Goal: Task Accomplishment & Management: Manage account settings

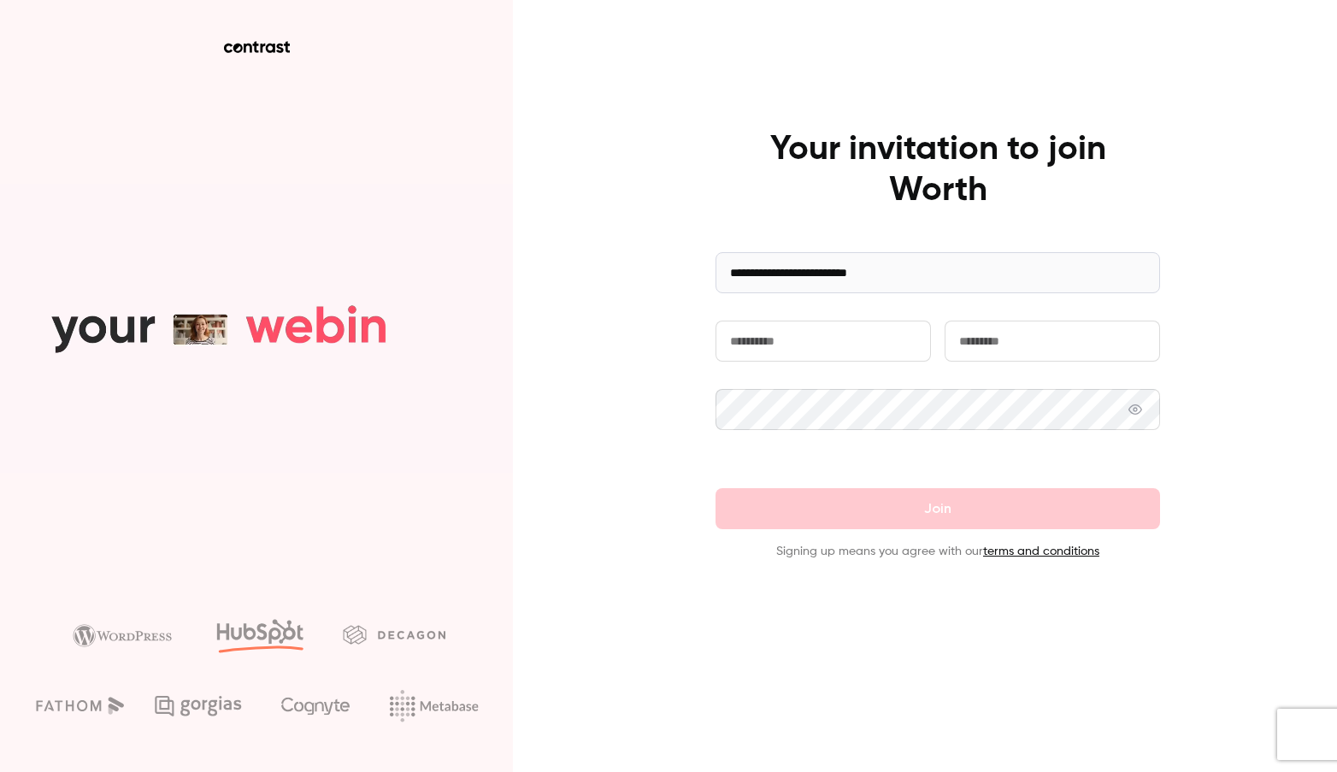
click at [796, 357] on input "text" at bounding box center [823, 341] width 215 height 41
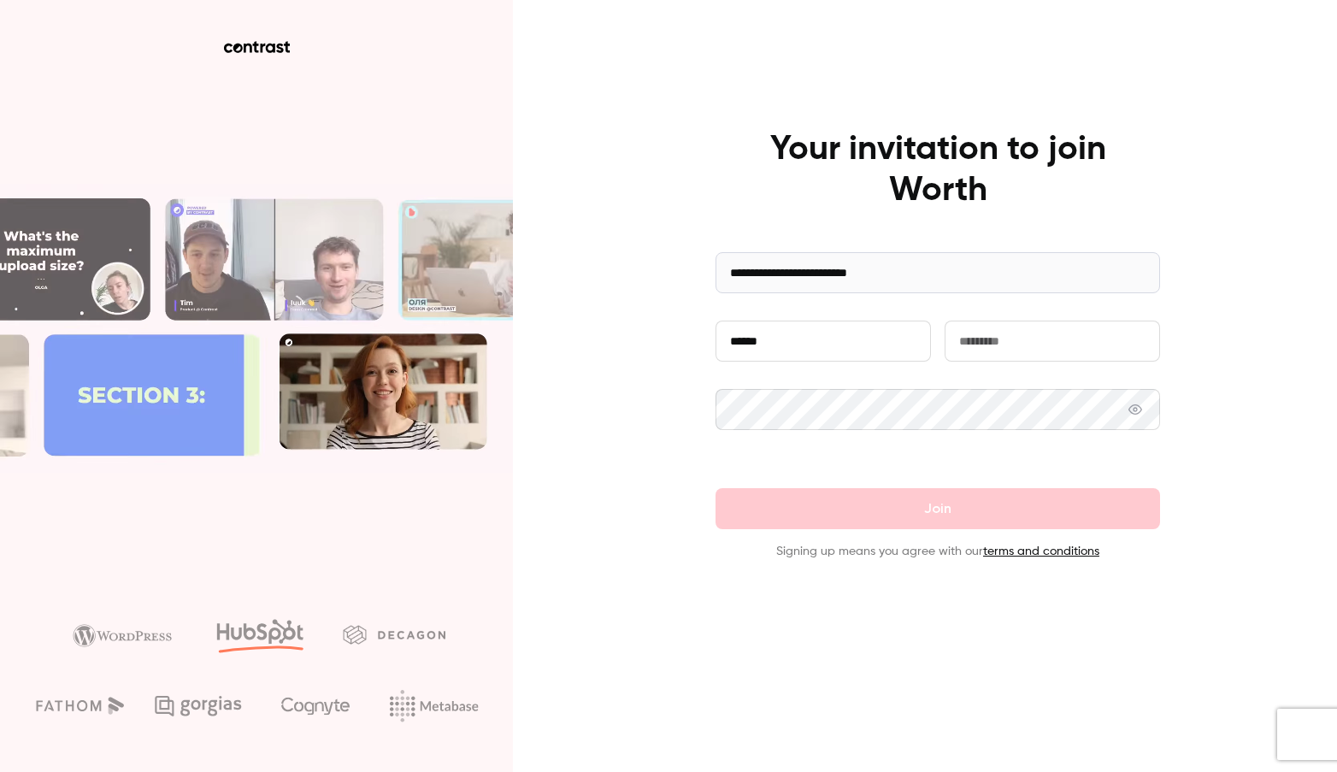
type input "******"
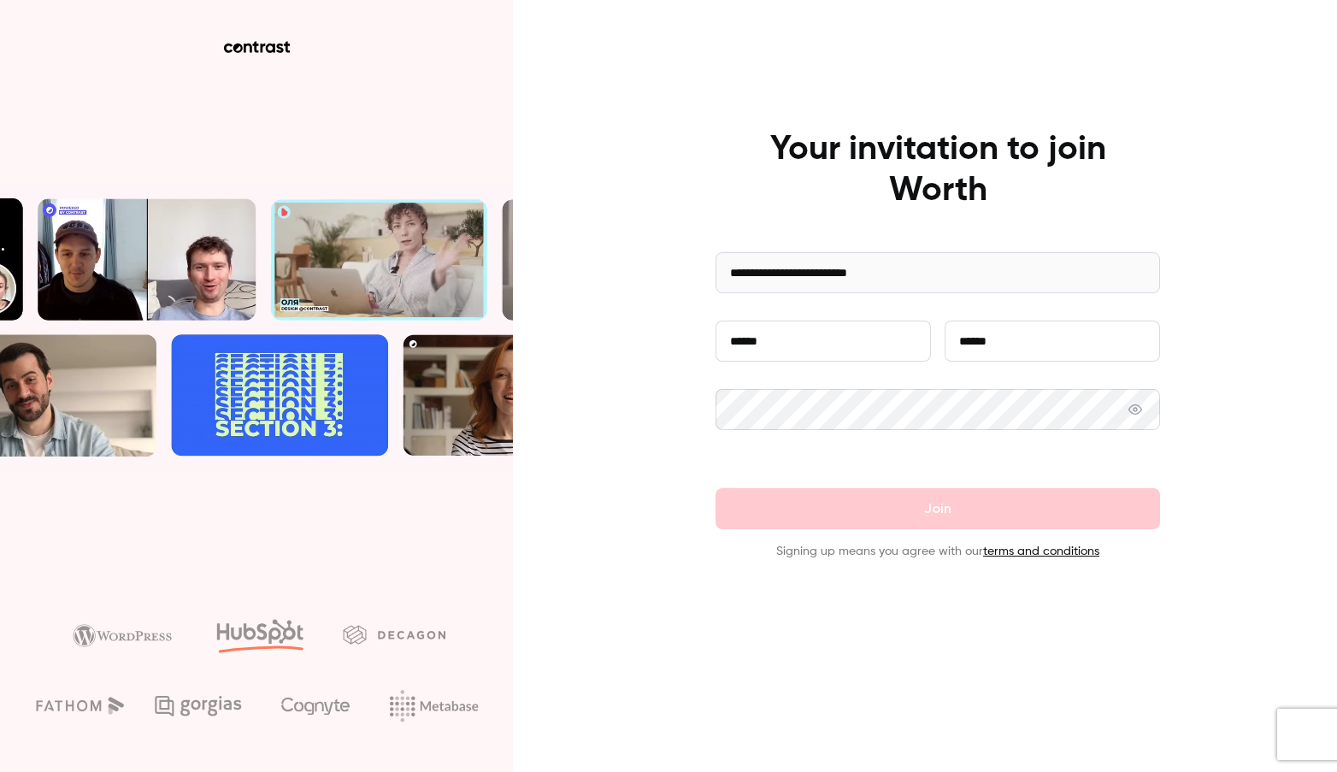
type input "******"
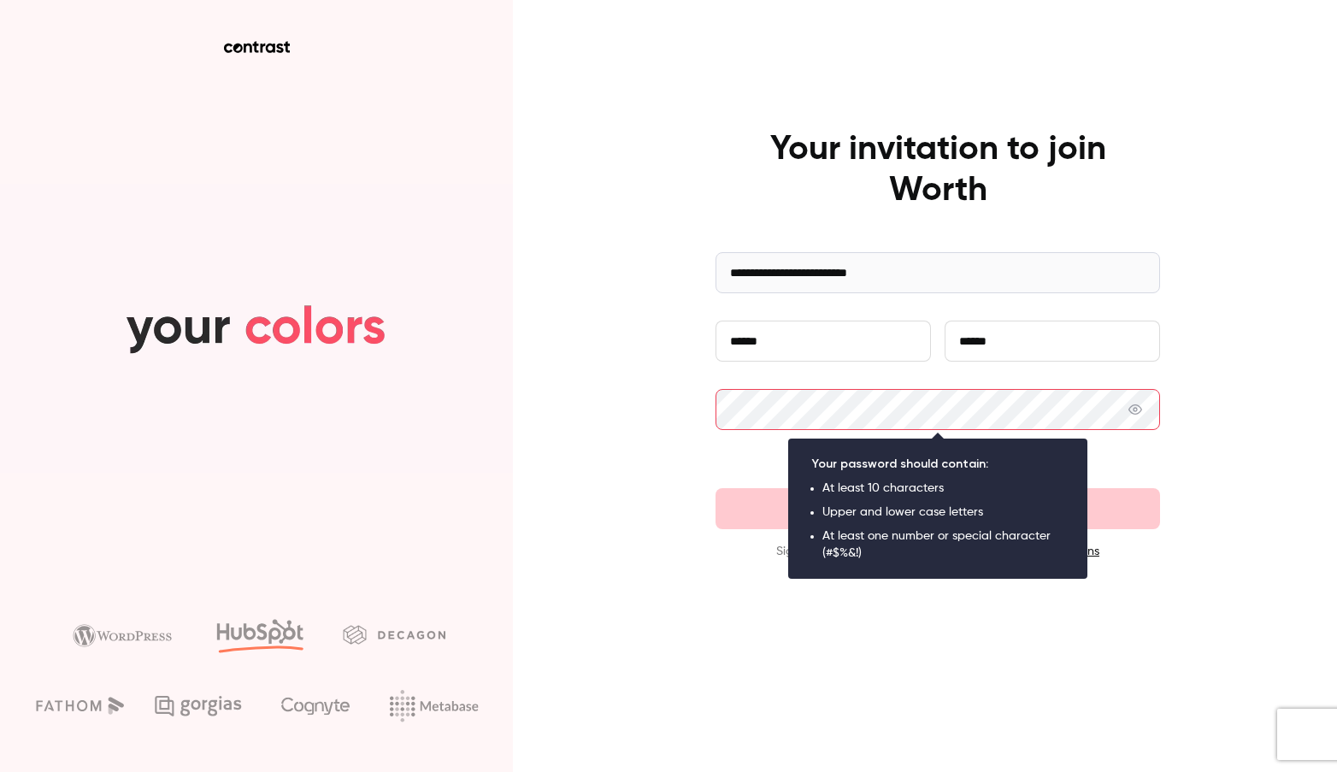
click at [620, 437] on div "**********" at bounding box center [668, 386] width 1337 height 772
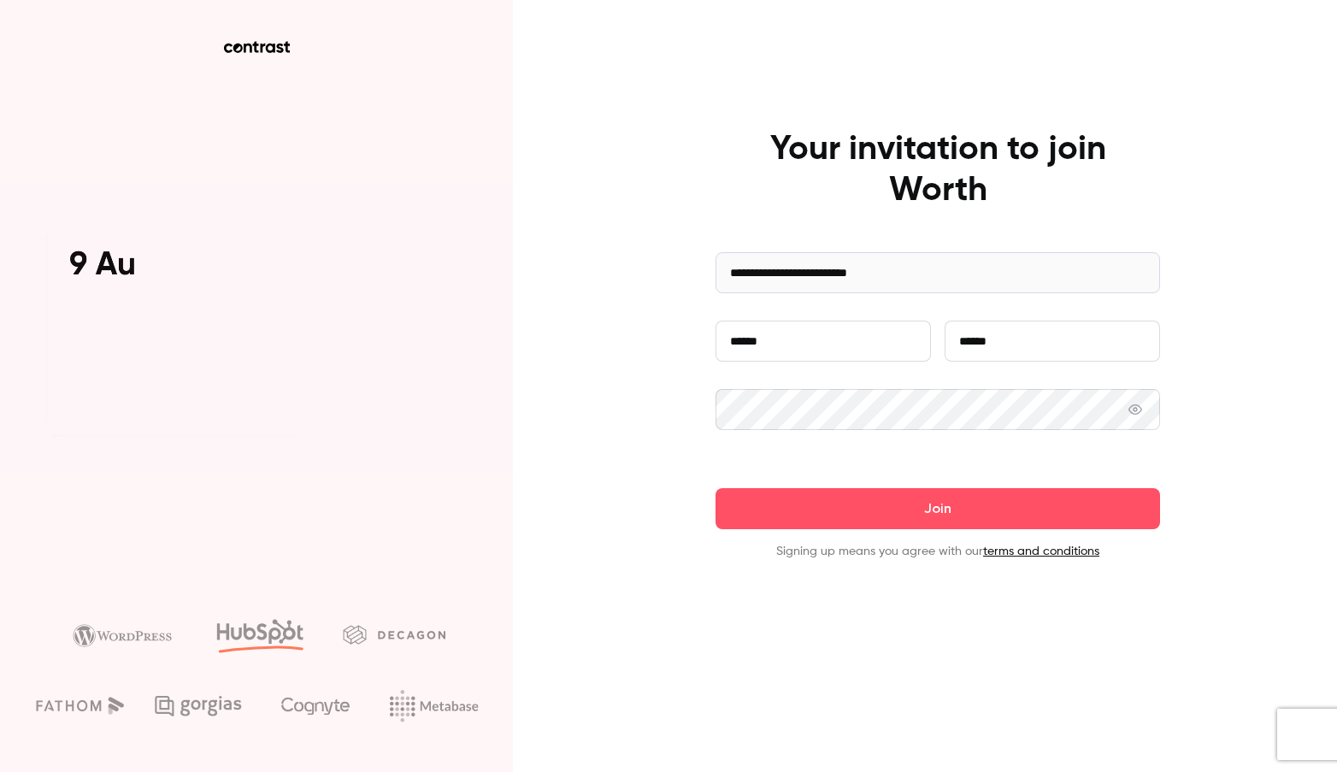
click at [716, 488] on button "Join" at bounding box center [938, 508] width 445 height 41
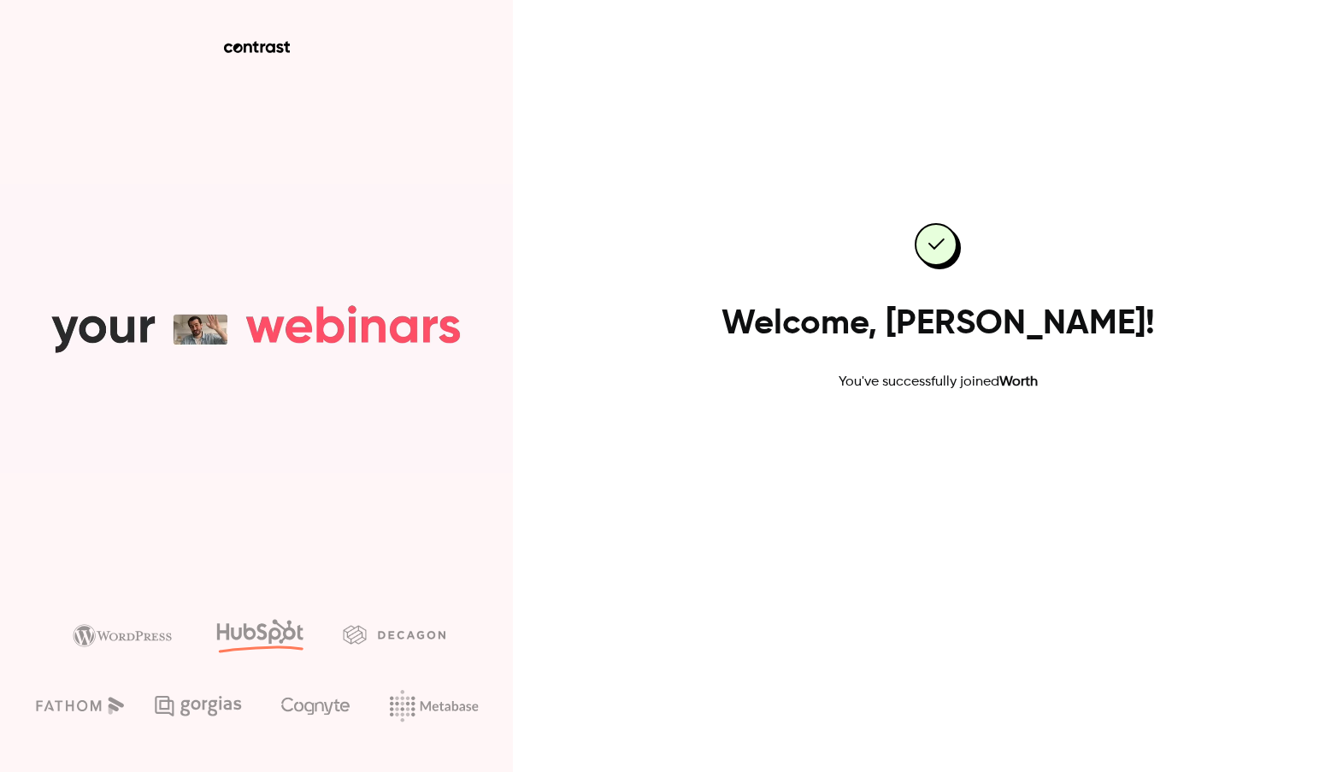
click at [943, 453] on link "Go to dashboard" at bounding box center [937, 447] width 145 height 41
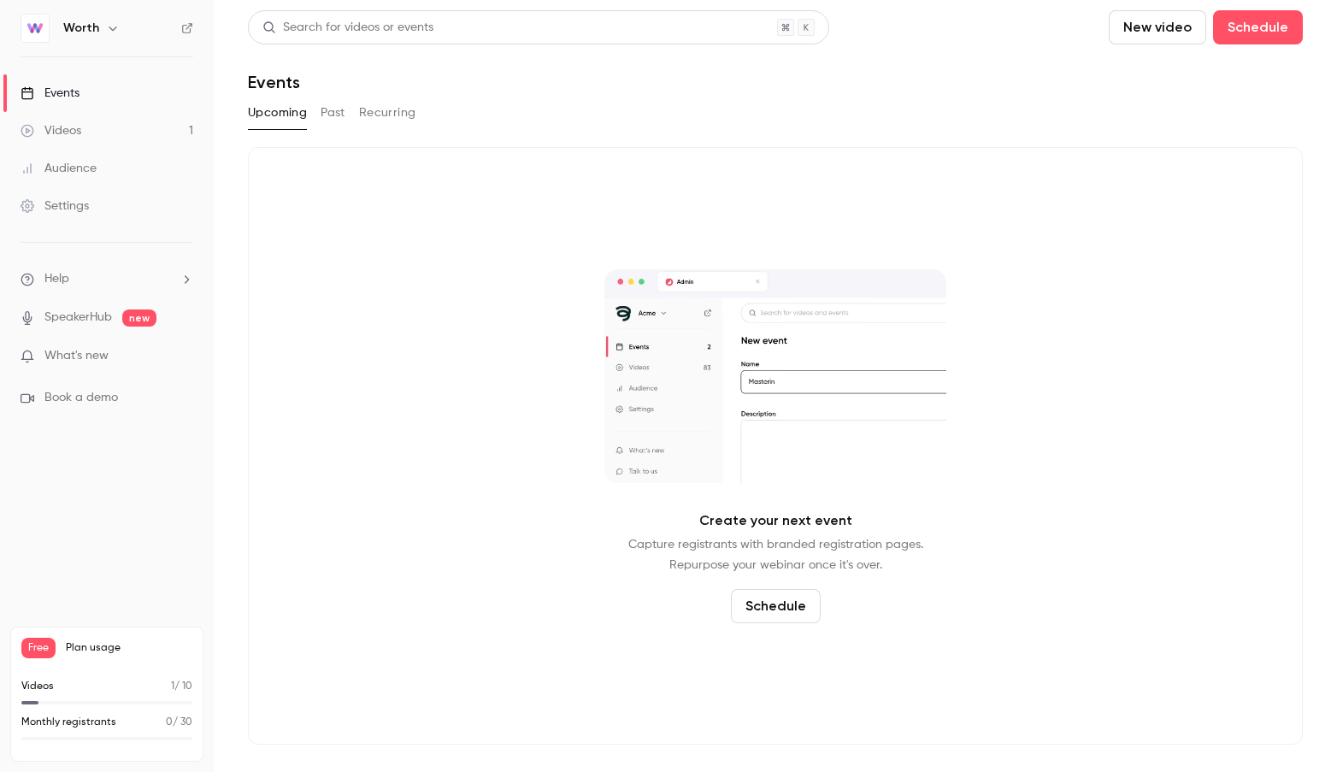
click at [80, 354] on span "What's new" at bounding box center [76, 356] width 64 height 18
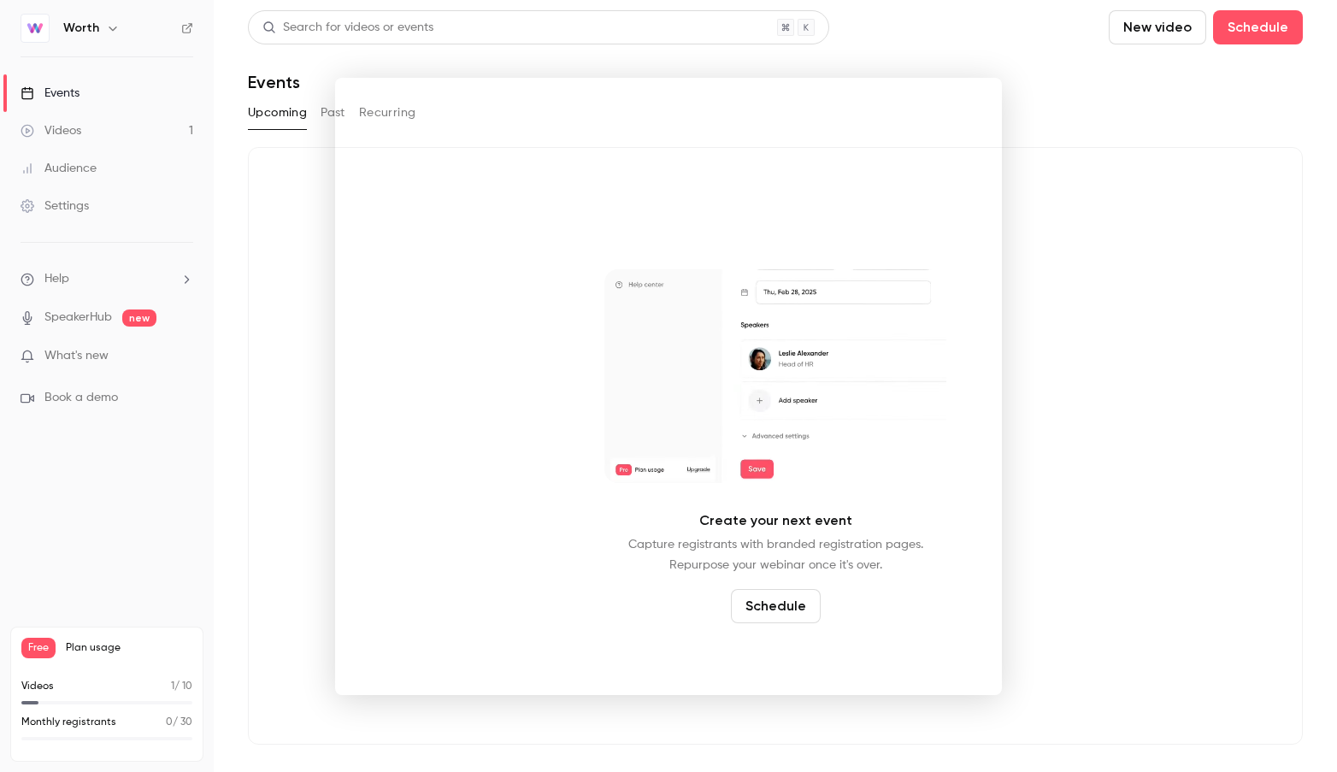
click at [84, 134] on div at bounding box center [668, 386] width 1337 height 772
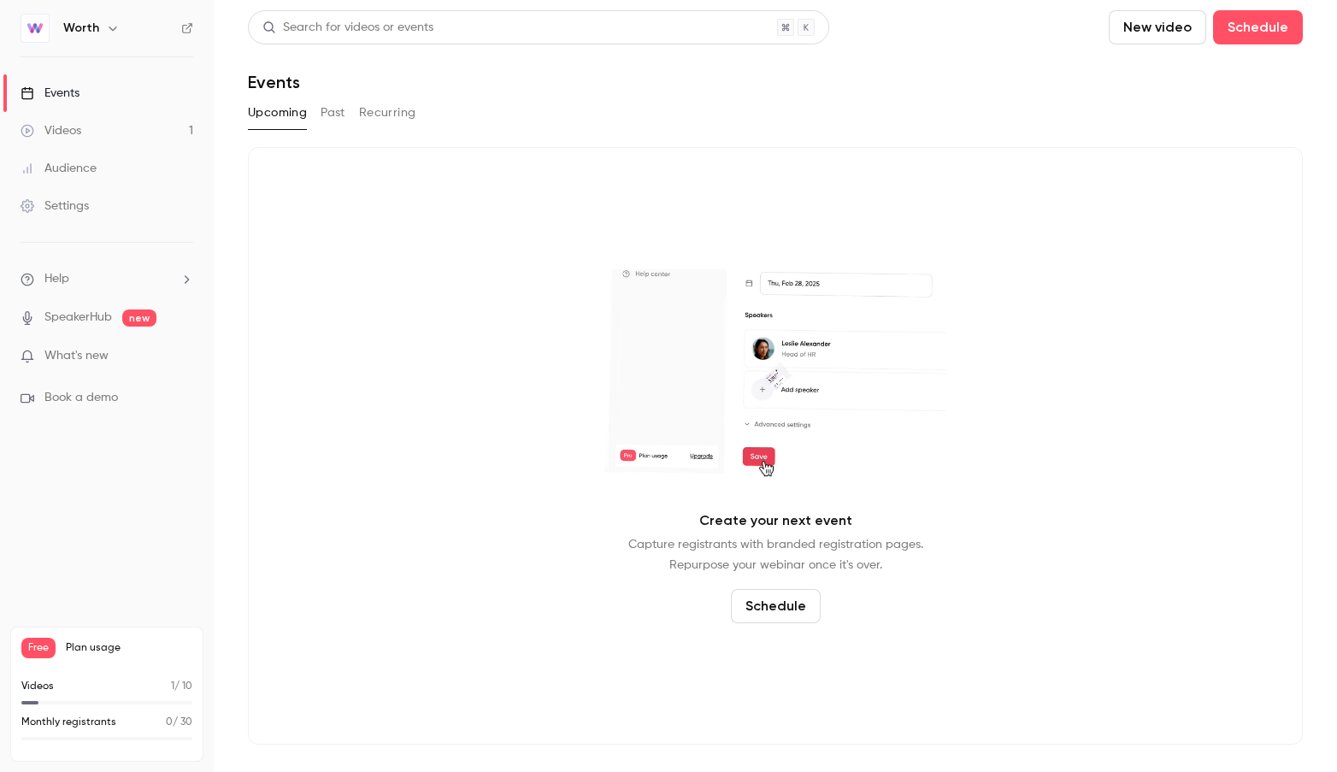
click at [84, 134] on link "Videos 1" at bounding box center [107, 131] width 214 height 38
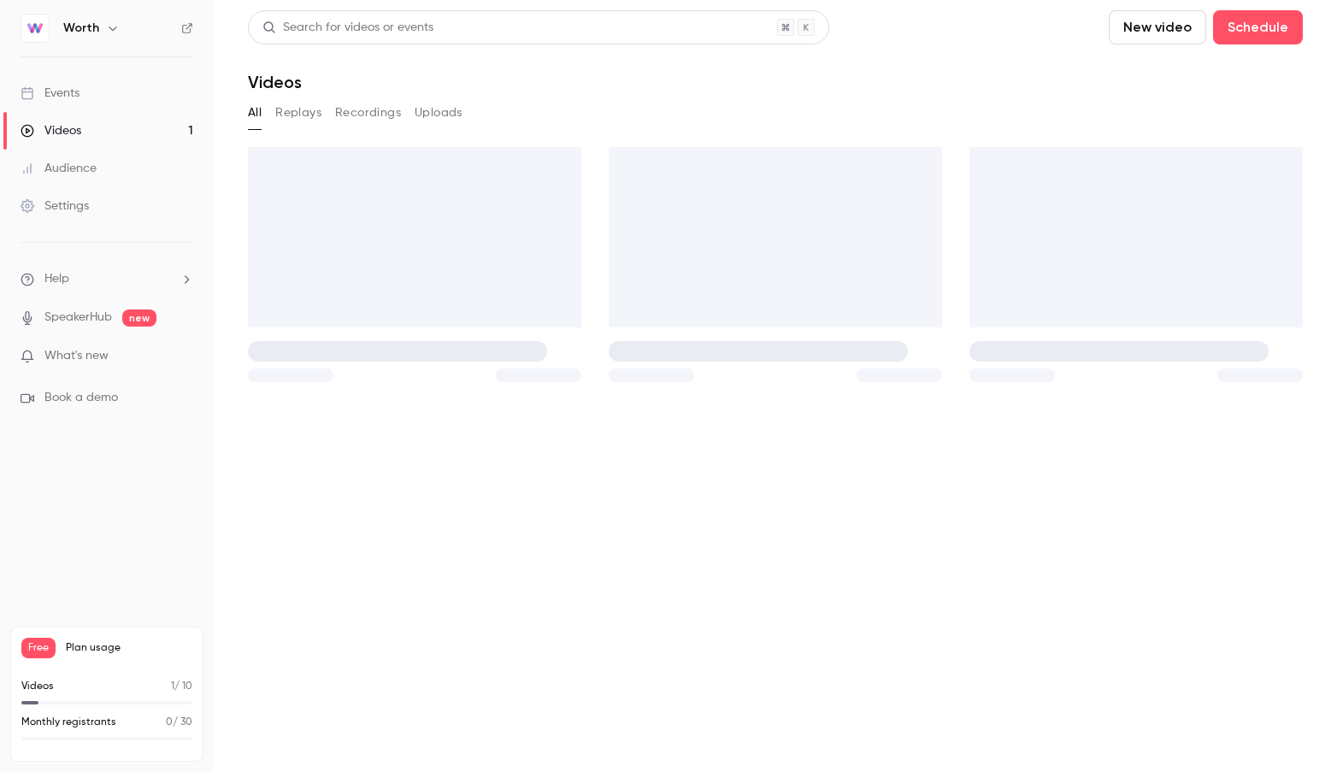
click at [84, 89] on link "Events" at bounding box center [107, 93] width 214 height 38
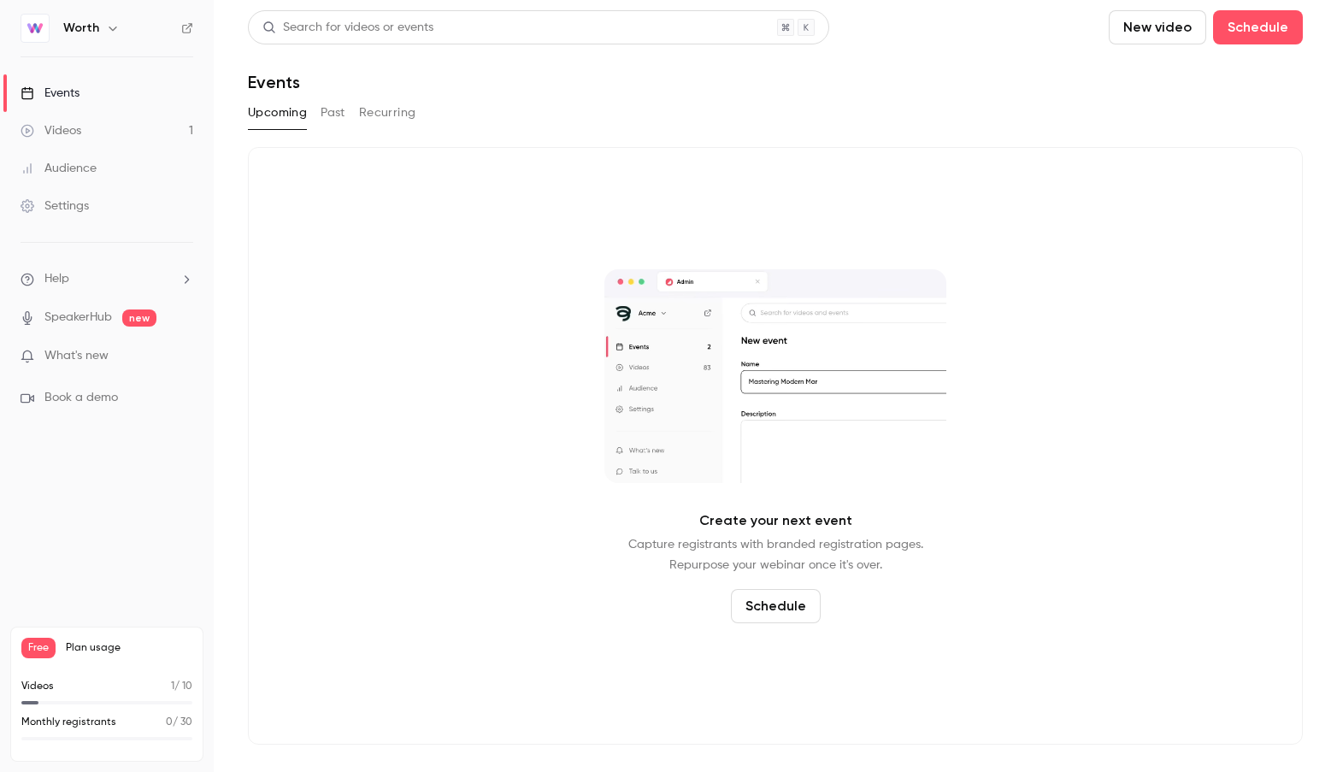
click at [331, 112] on button "Past" at bounding box center [333, 112] width 25 height 27
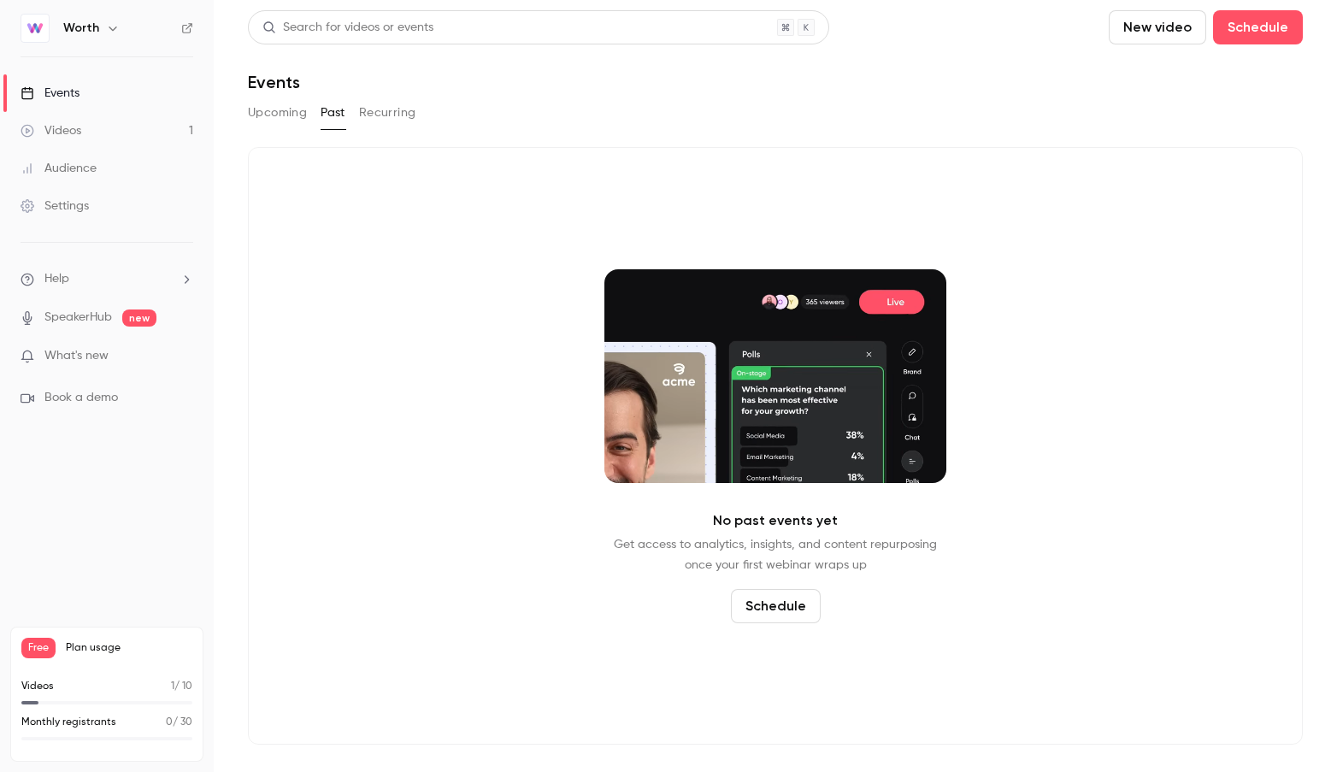
click at [280, 114] on button "Upcoming" at bounding box center [277, 112] width 59 height 27
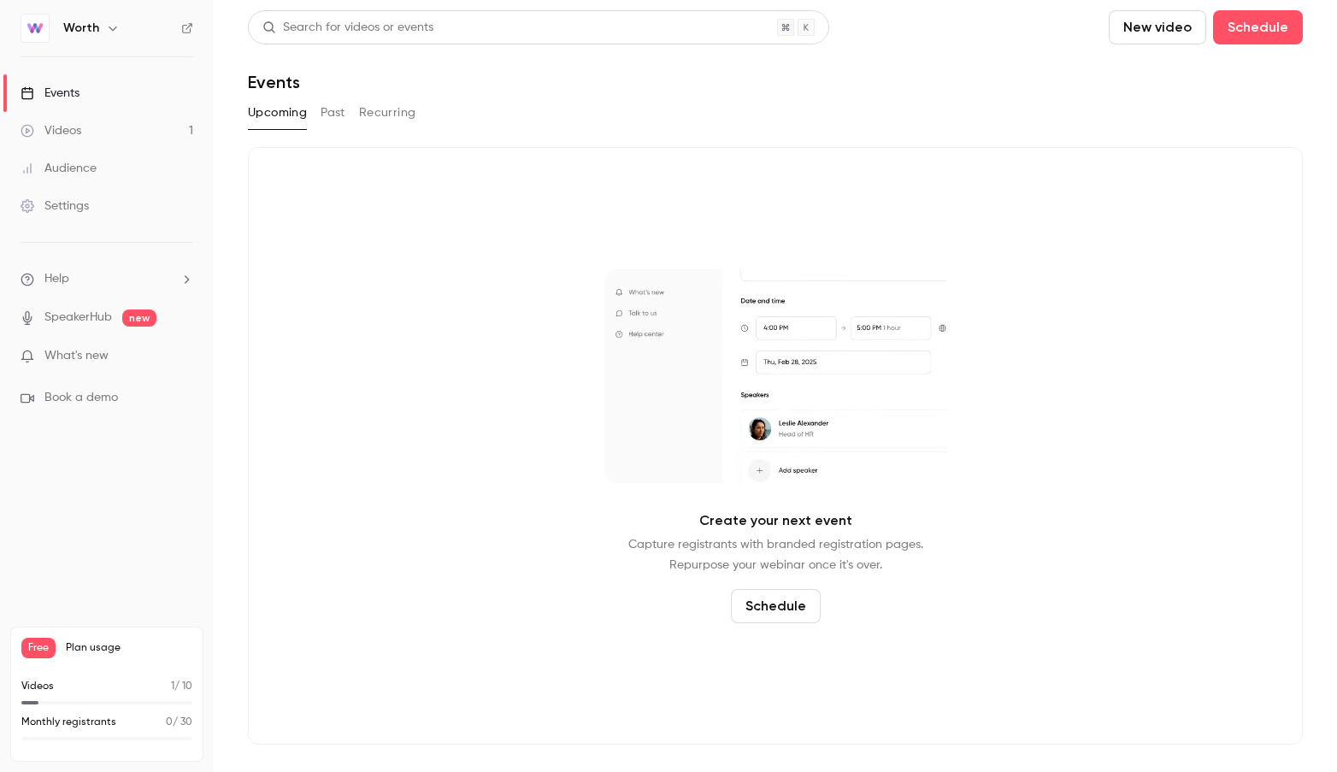
click at [110, 99] on link "Events" at bounding box center [107, 93] width 214 height 38
click at [107, 89] on link "Events" at bounding box center [107, 93] width 214 height 38
click at [57, 209] on div "Settings" at bounding box center [55, 205] width 68 height 17
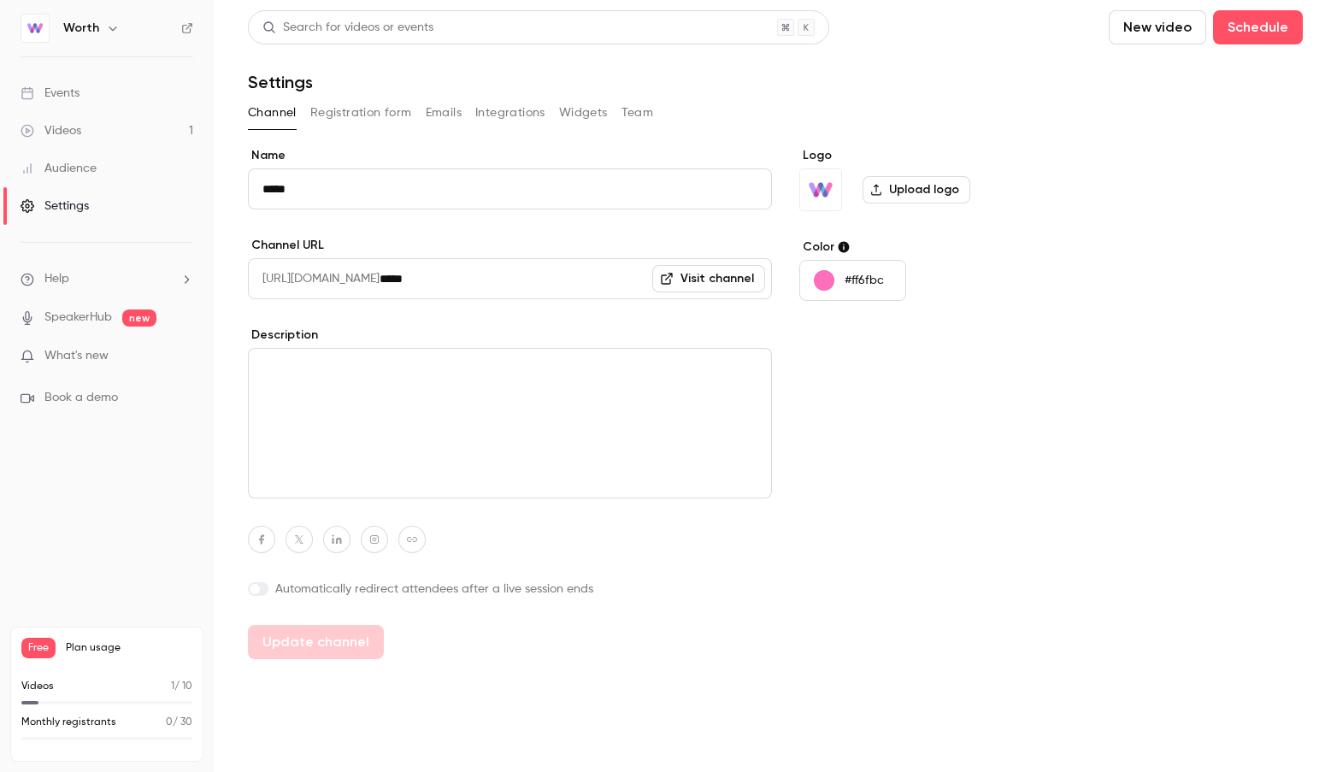
click at [404, 112] on button "Registration form" at bounding box center [361, 112] width 102 height 27
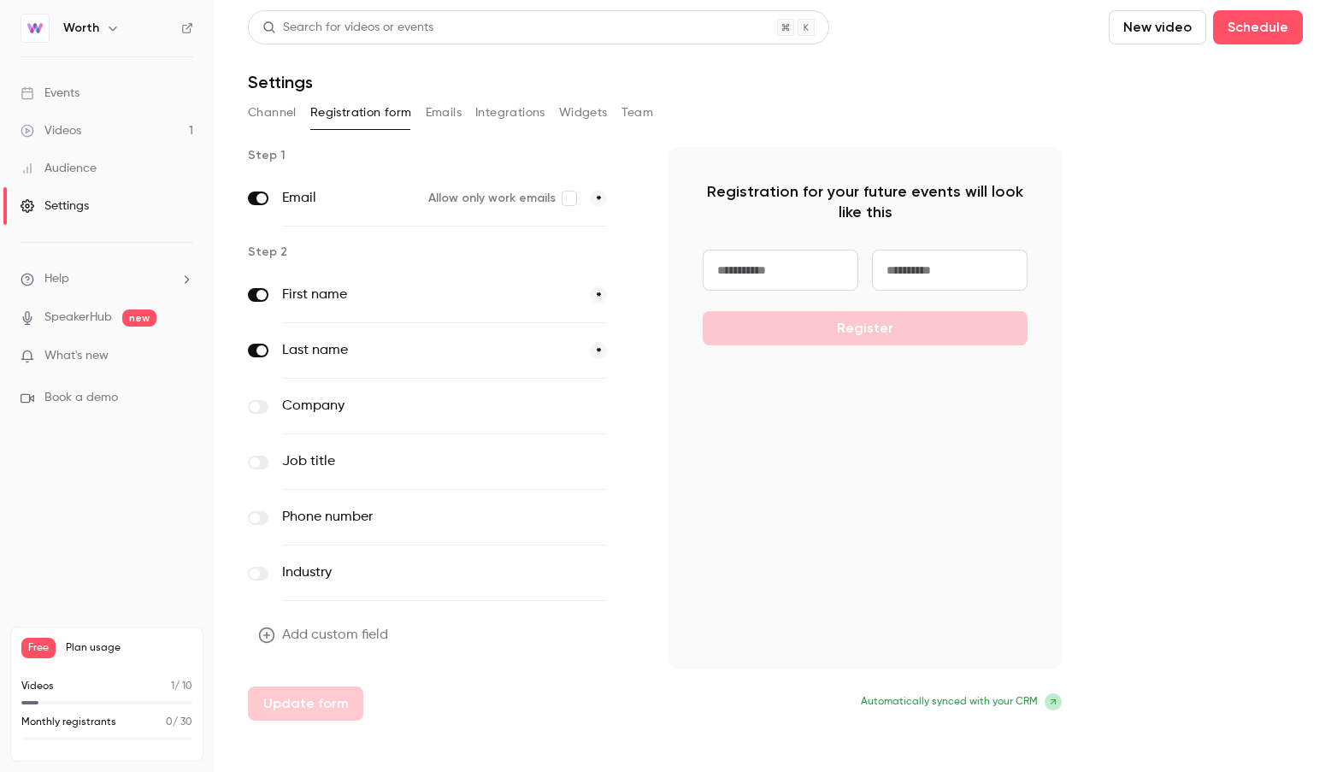
click at [525, 106] on button "Integrations" at bounding box center [510, 112] width 70 height 27
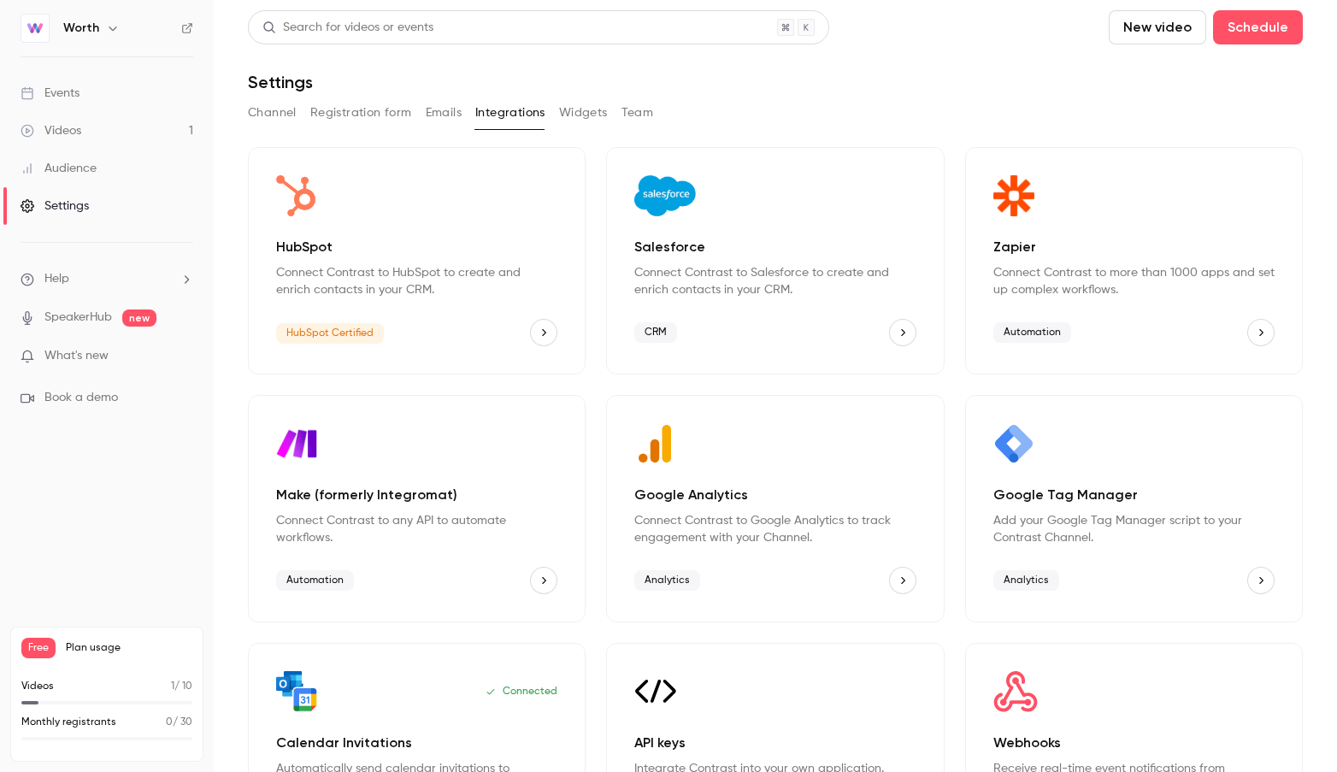
click at [589, 121] on button "Widgets" at bounding box center [583, 112] width 49 height 27
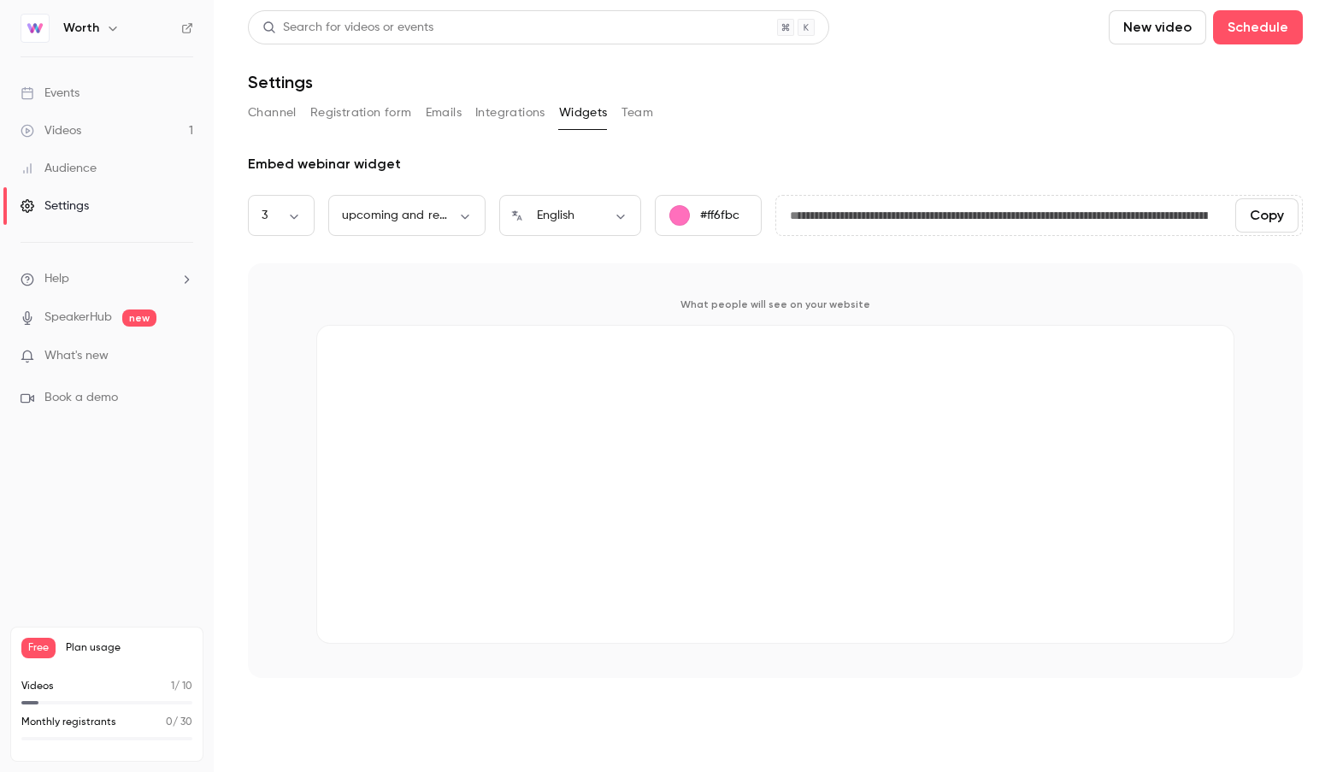
click at [643, 115] on button "Team" at bounding box center [638, 112] width 32 height 27
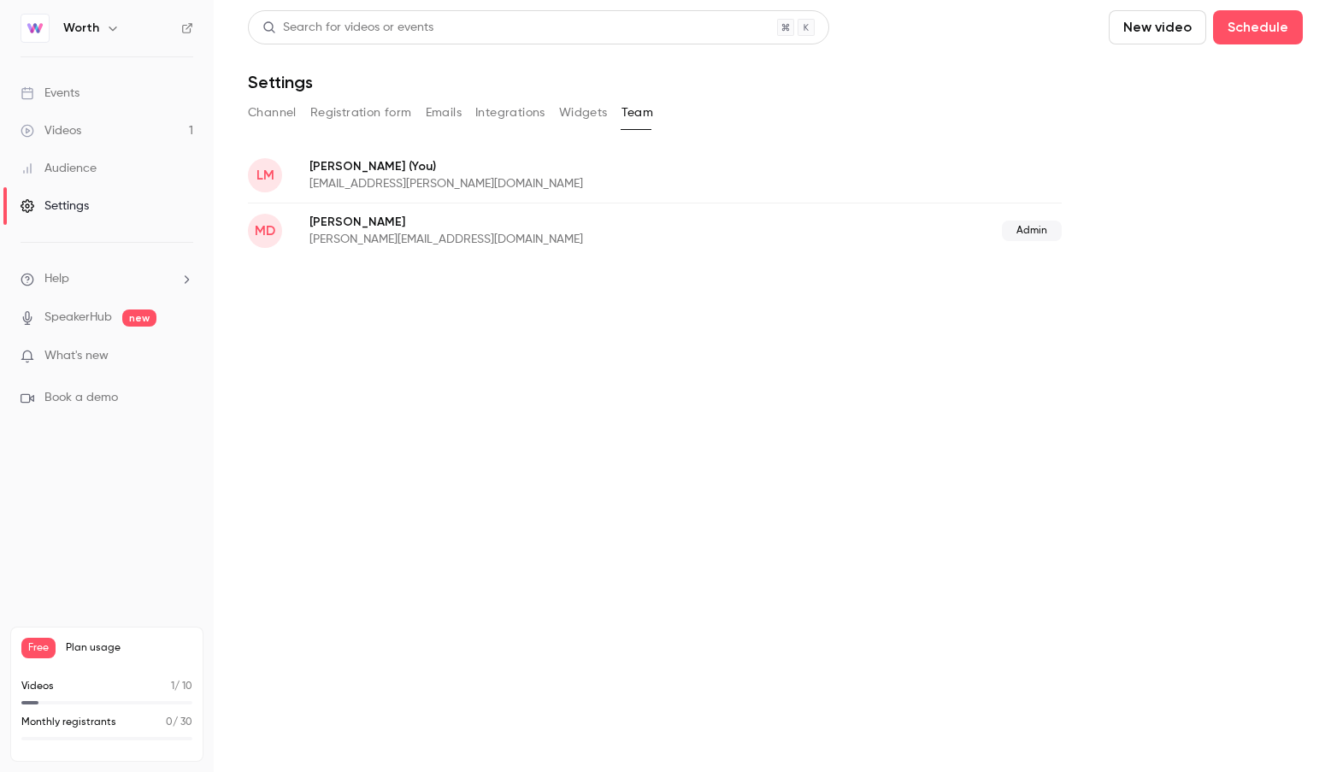
click at [376, 117] on button "Registration form" at bounding box center [361, 112] width 102 height 27
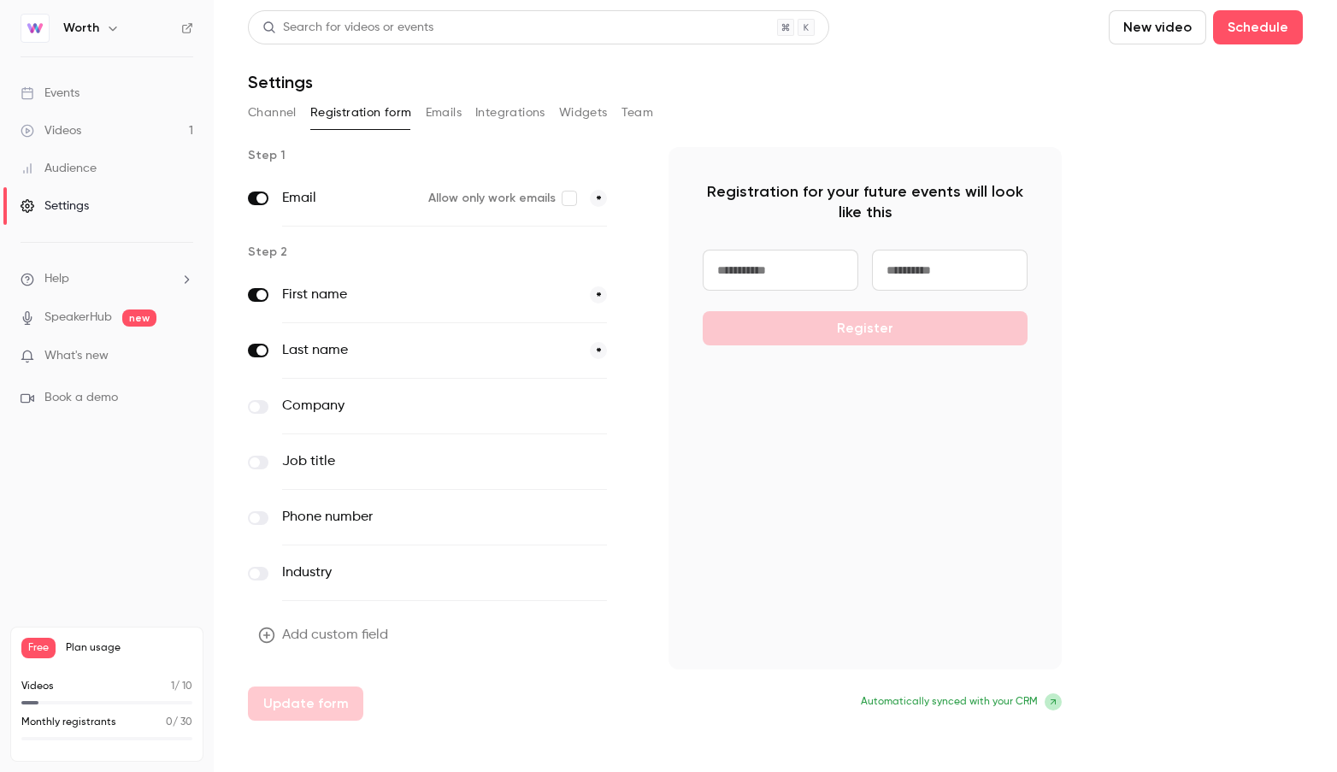
click at [455, 114] on button "Emails" at bounding box center [444, 112] width 36 height 27
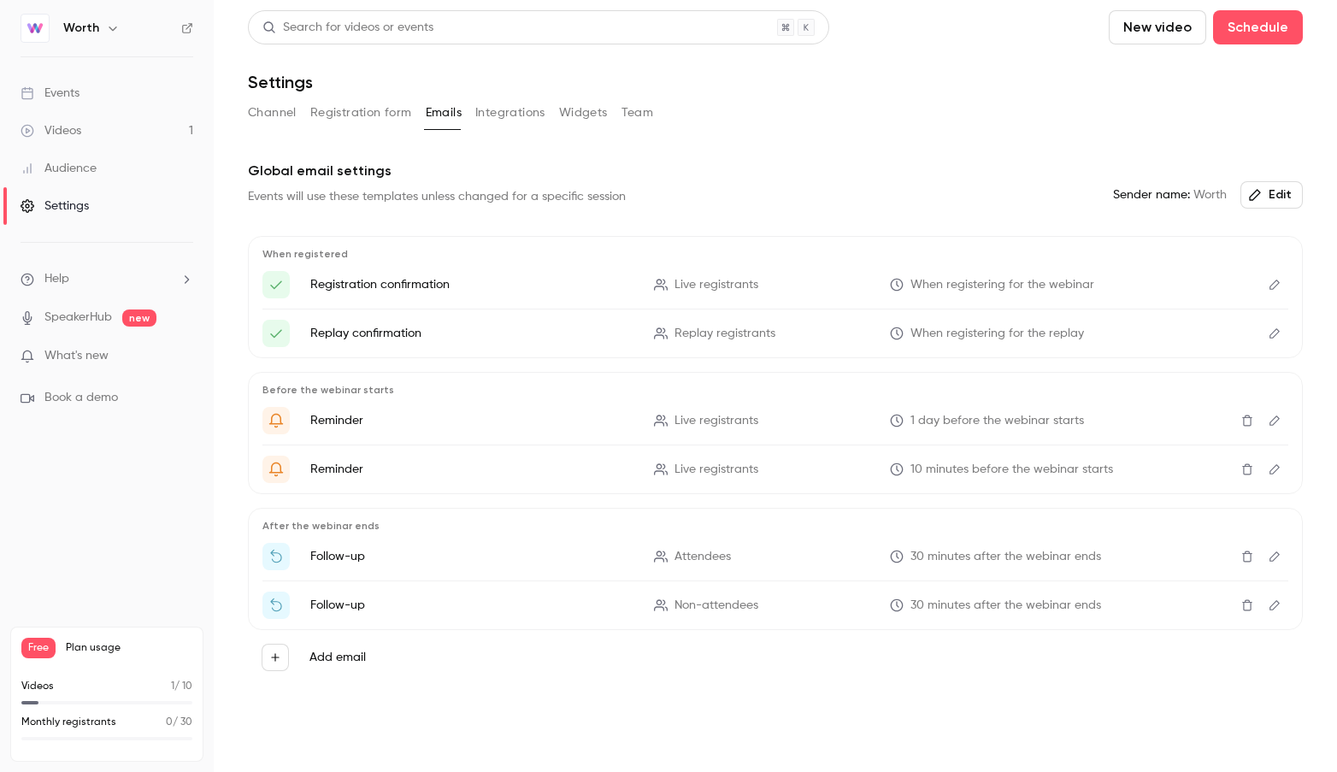
click at [267, 105] on button "Channel" at bounding box center [272, 112] width 49 height 27
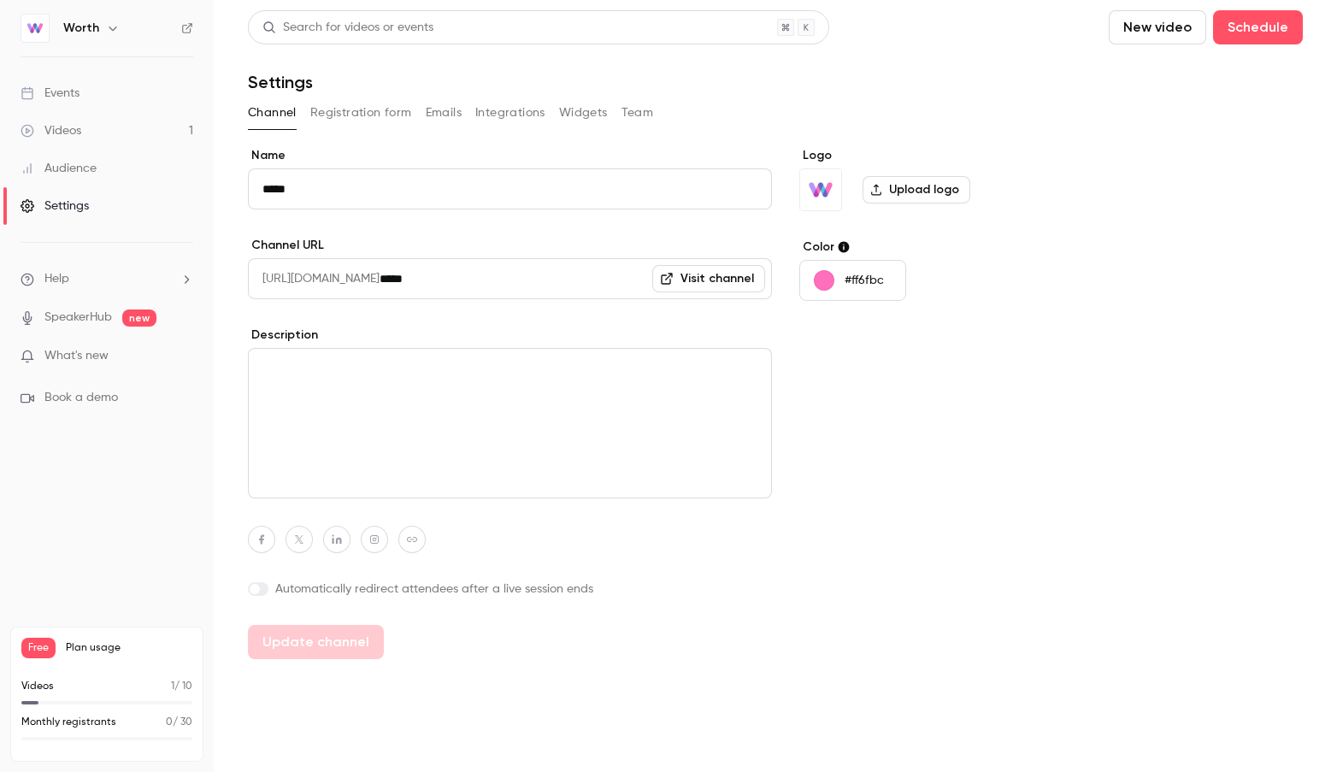
click at [508, 112] on button "Integrations" at bounding box center [510, 112] width 70 height 27
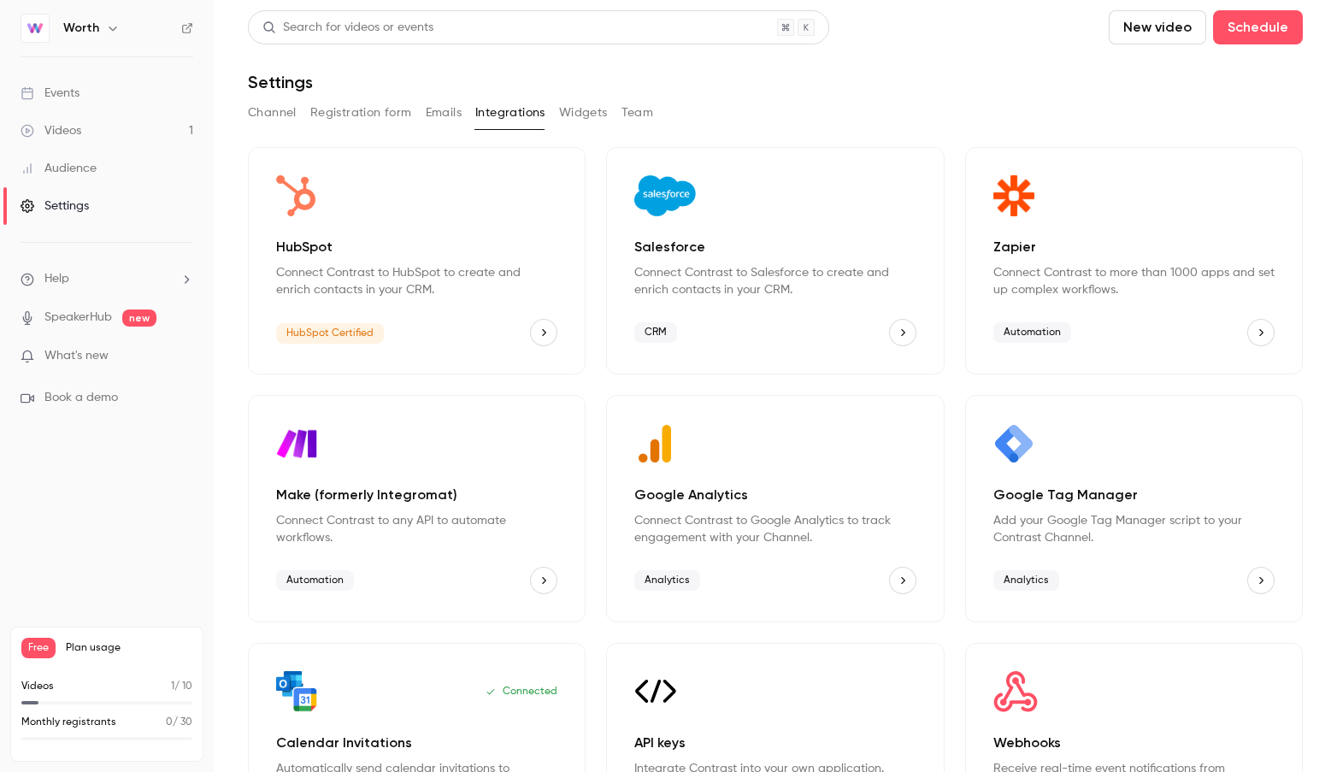
click at [545, 329] on icon "HubSpot" at bounding box center [544, 333] width 12 height 12
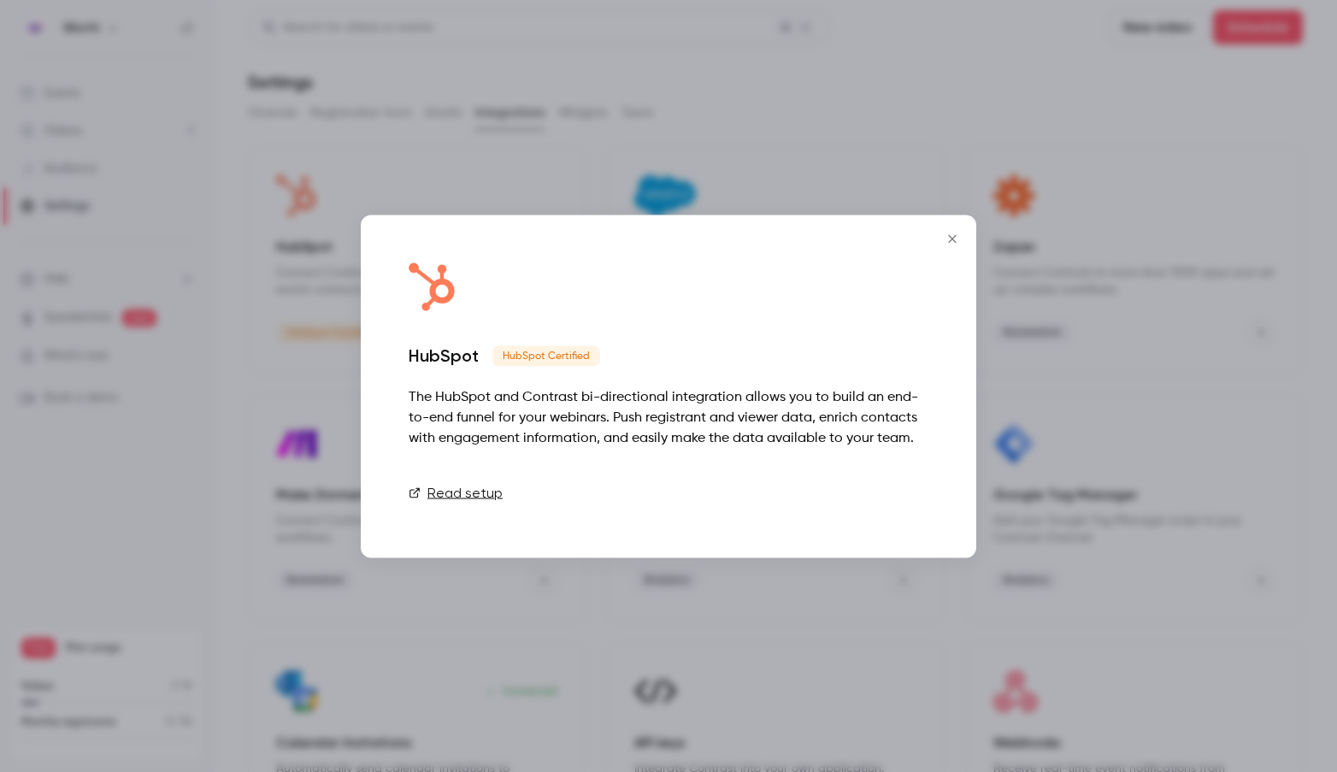
click at [903, 491] on link "Connect" at bounding box center [885, 492] width 85 height 34
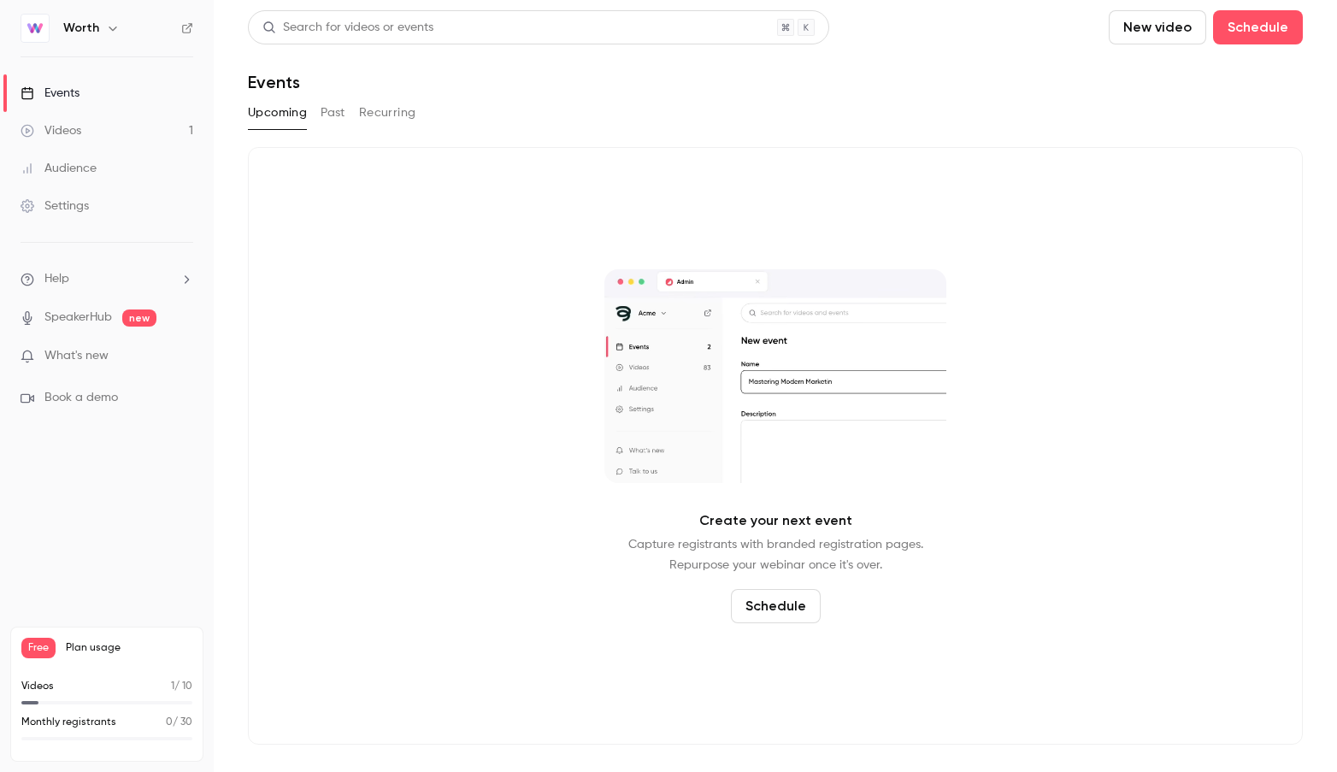
click at [100, 32] on div "Worth" at bounding box center [115, 28] width 104 height 21
click at [114, 27] on icon "button" at bounding box center [113, 29] width 8 height 4
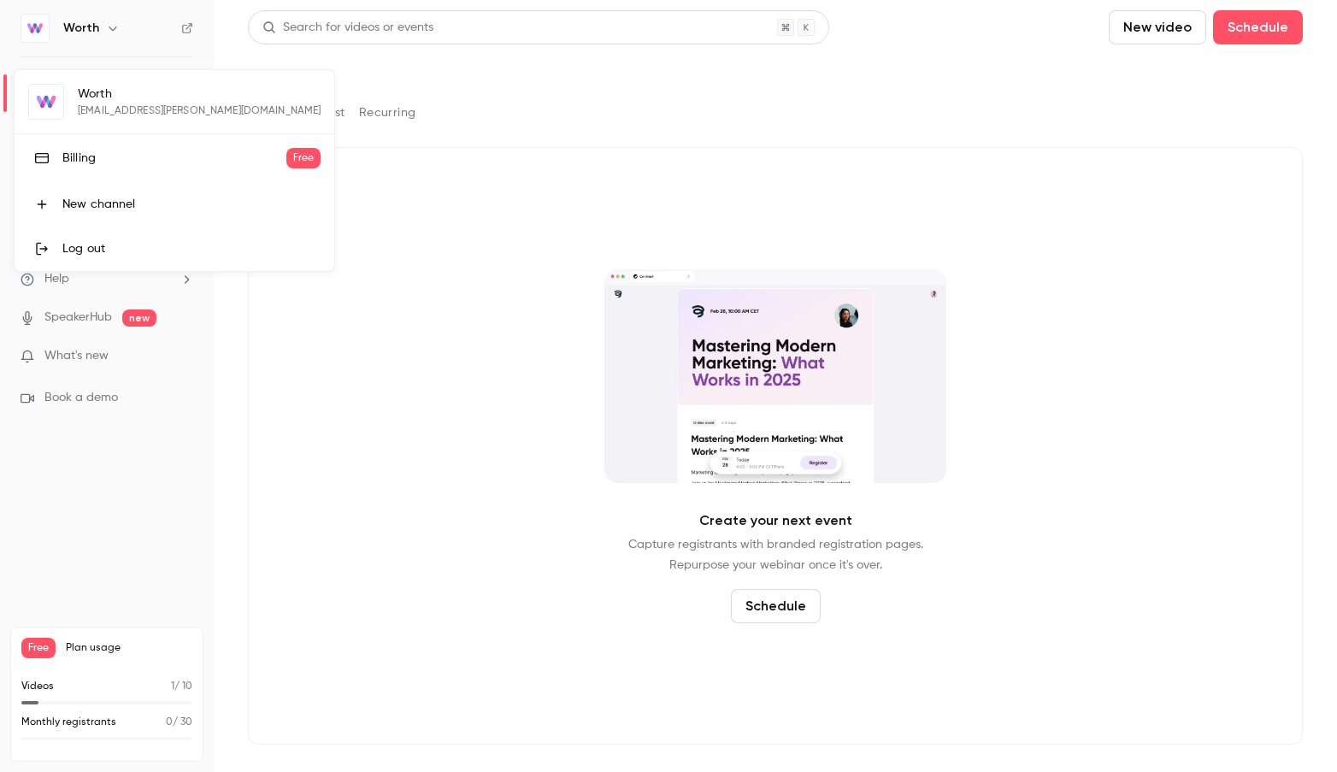
click at [433, 247] on div at bounding box center [668, 386] width 1337 height 772
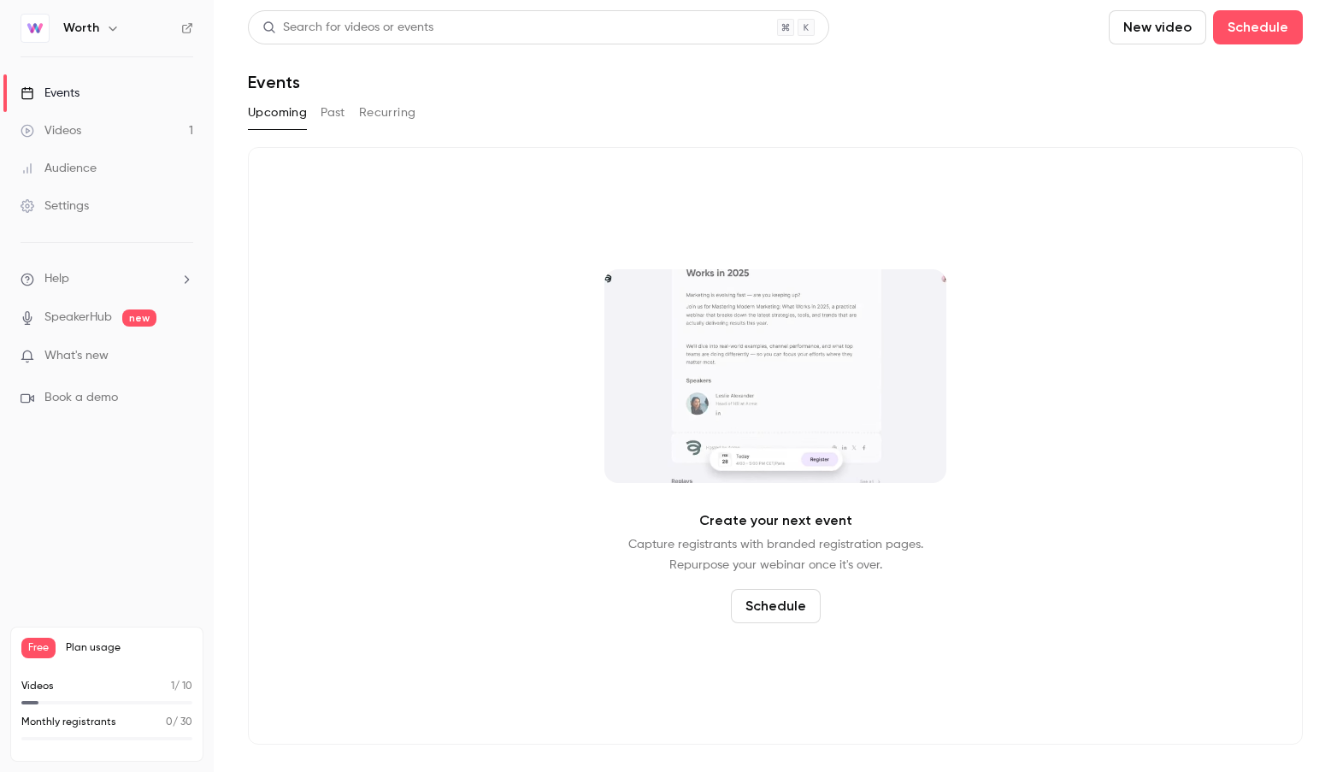
click at [71, 215] on link "Settings" at bounding box center [107, 206] width 214 height 38
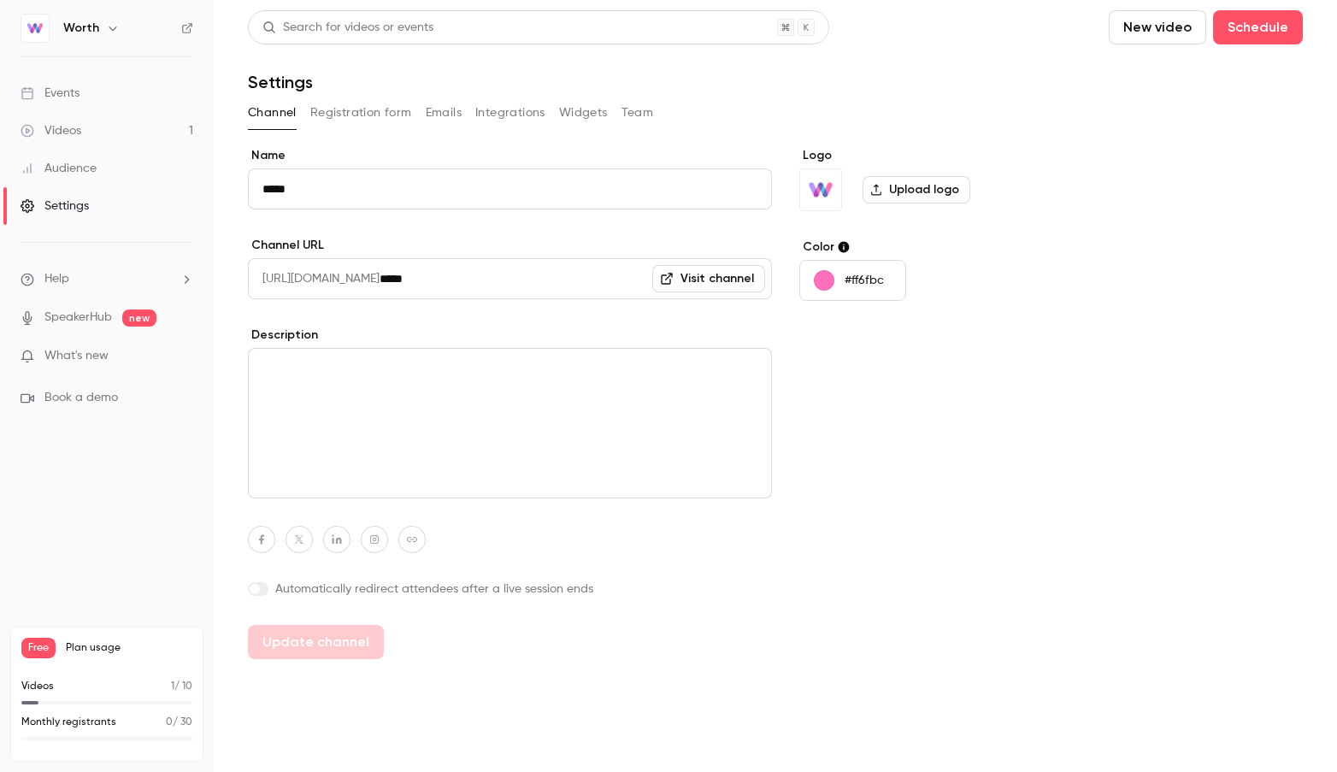
click at [538, 110] on button "Integrations" at bounding box center [510, 112] width 70 height 27
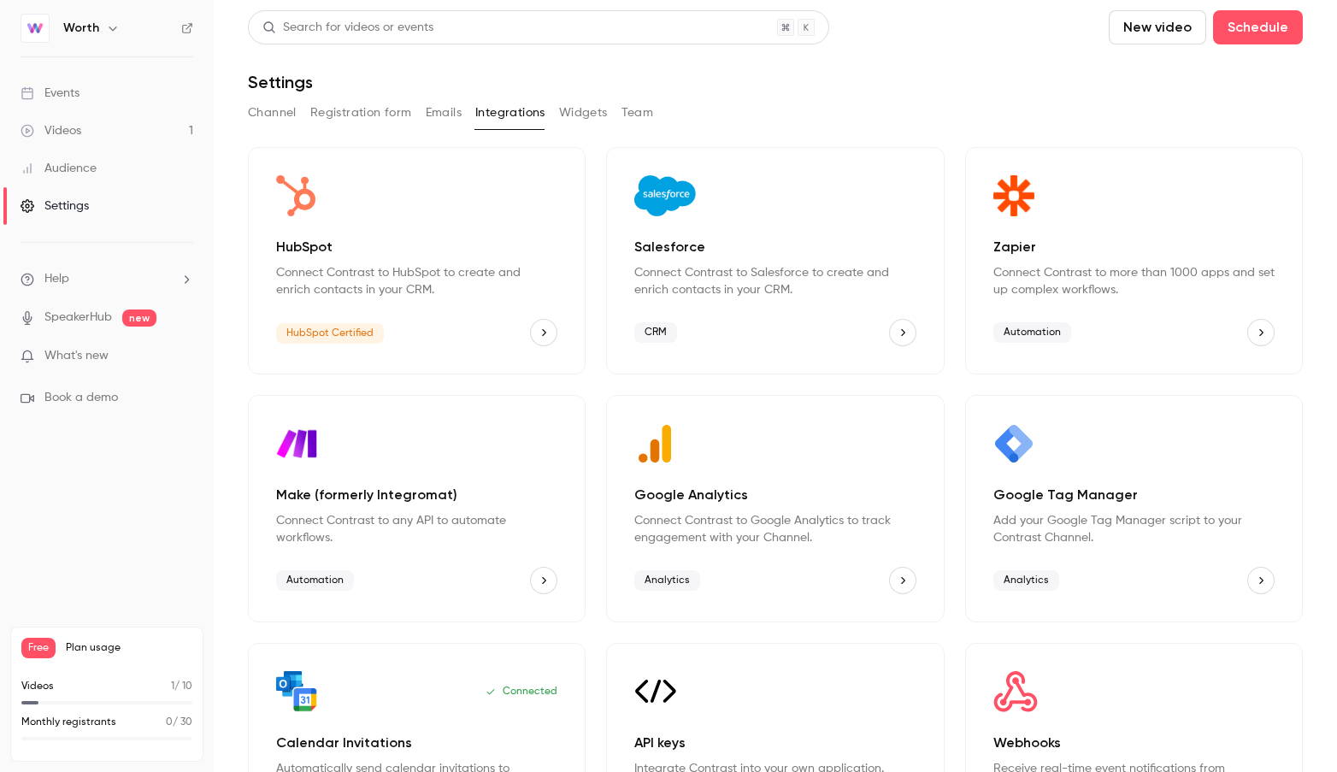
click at [545, 328] on icon "HubSpot" at bounding box center [544, 333] width 12 height 12
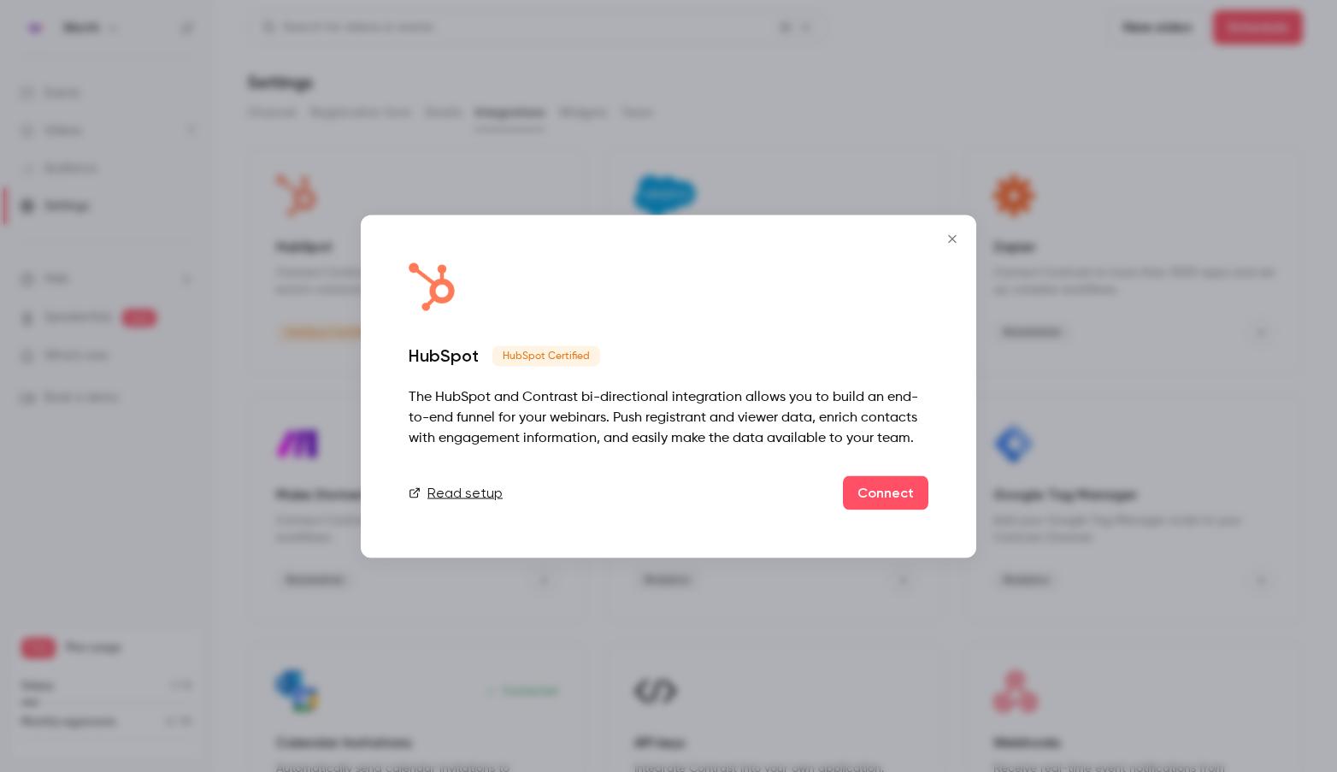
click at [464, 498] on link "Read setup" at bounding box center [456, 492] width 94 height 21
click at [946, 236] on icon "Close" at bounding box center [952, 239] width 21 height 14
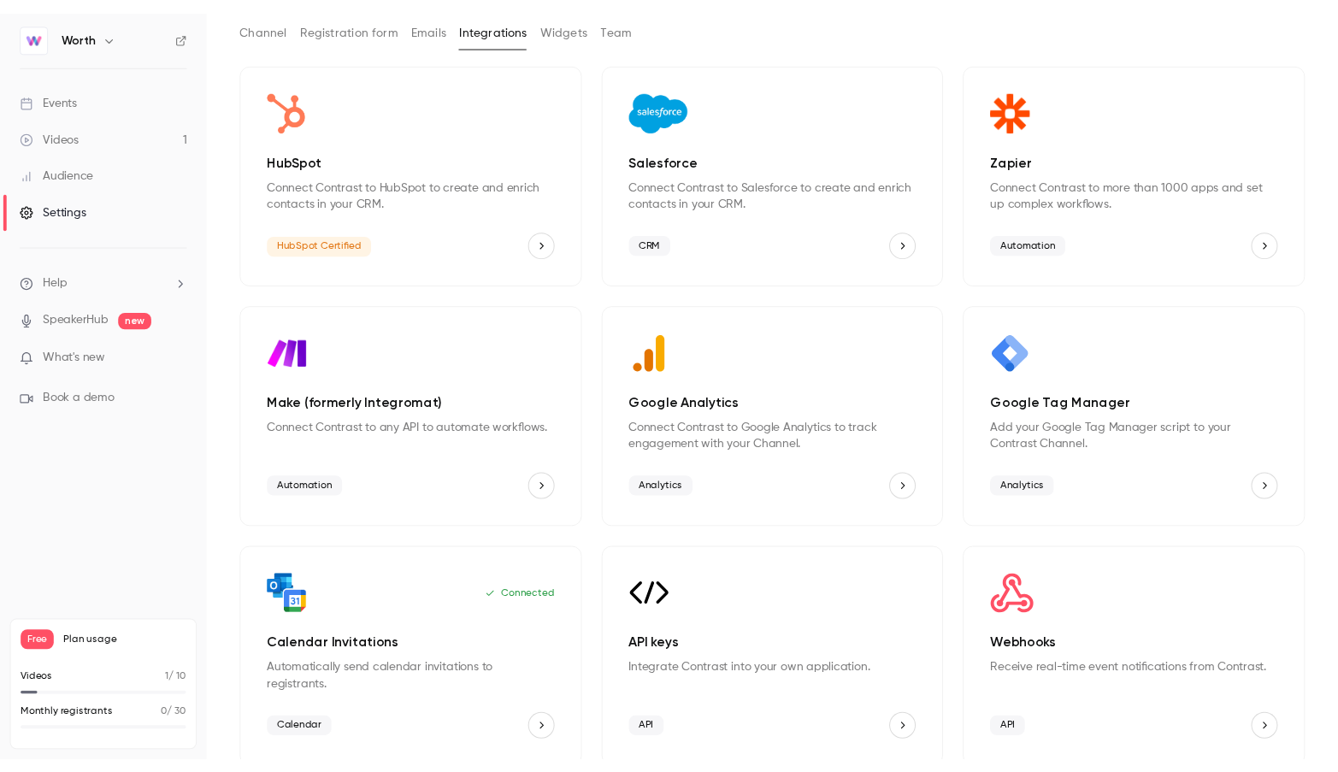
scroll to position [109, 0]
